Goal: Task Accomplishment & Management: Manage account settings

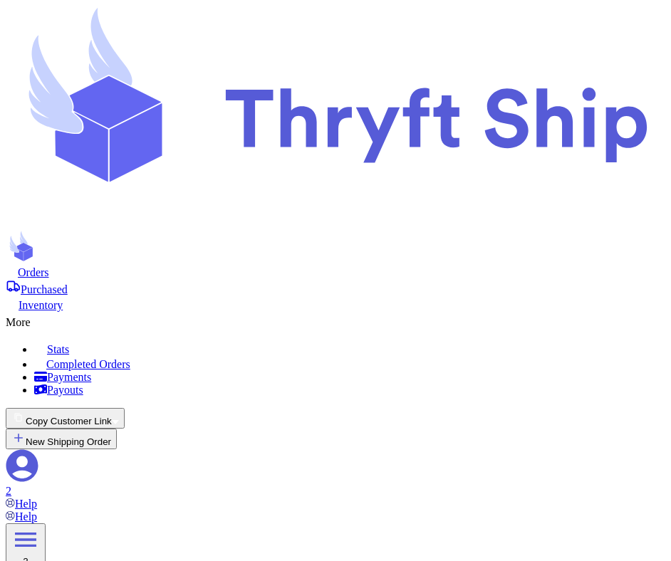
select select "unpaid"
click at [38, 450] on icon at bounding box center [22, 466] width 32 height 32
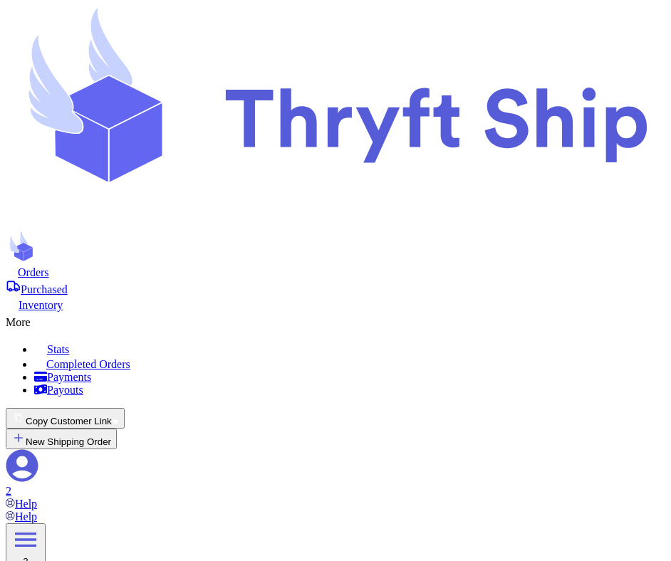
scroll to position [420, 0]
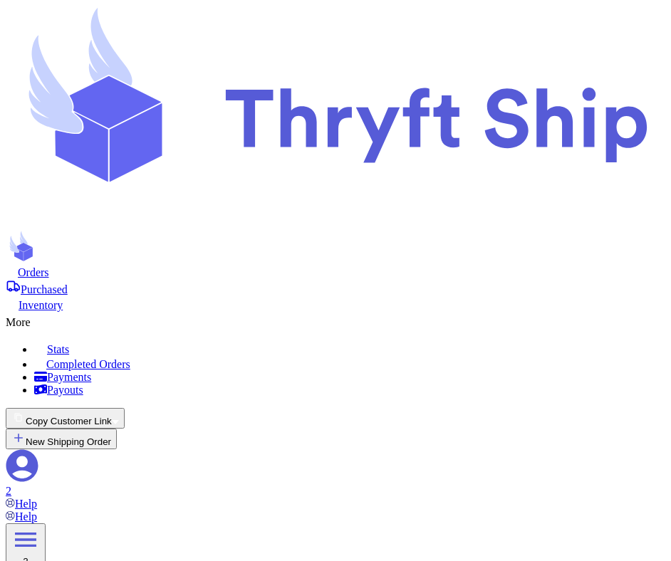
click at [49, 266] on span "Orders" at bounding box center [33, 272] width 31 height 12
select select "unpaid"
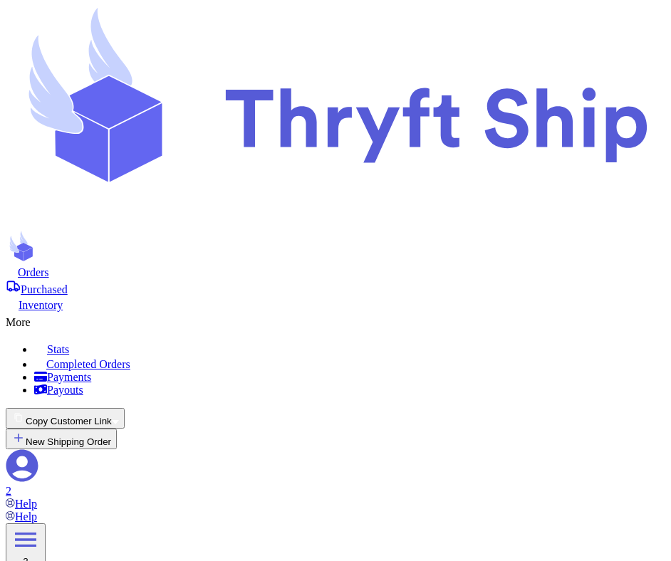
type input "10"
